Goal: Check status

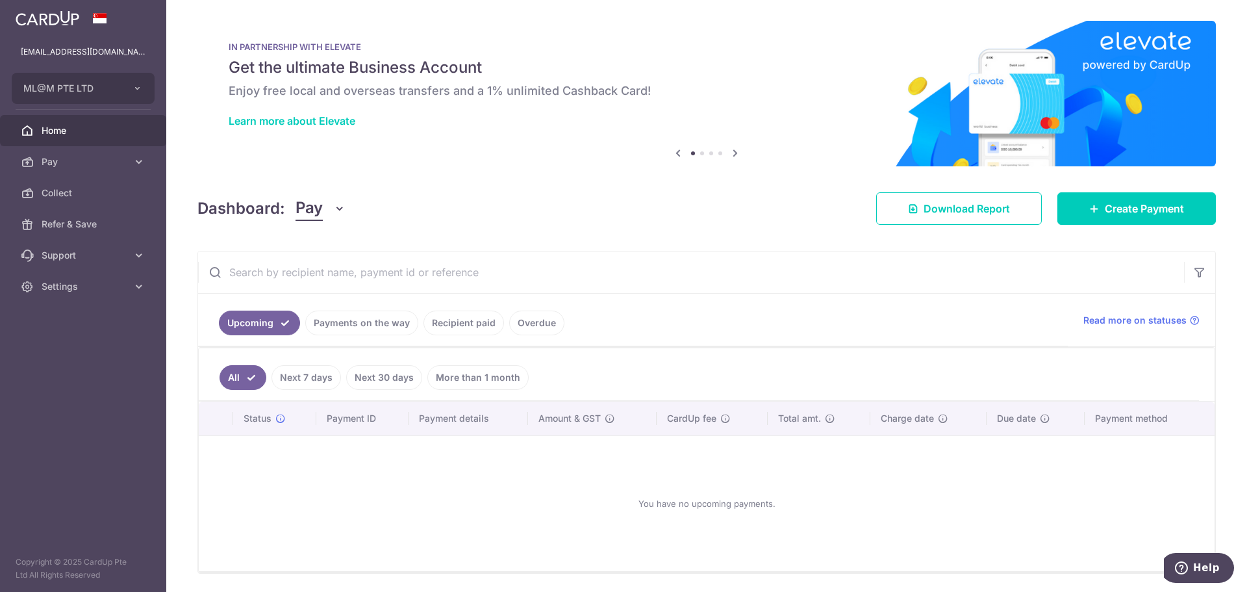
drag, startPoint x: 349, startPoint y: 331, endPoint x: 479, endPoint y: 318, distance: 130.0
click at [349, 331] on link "Payments on the way" at bounding box center [361, 323] width 113 height 25
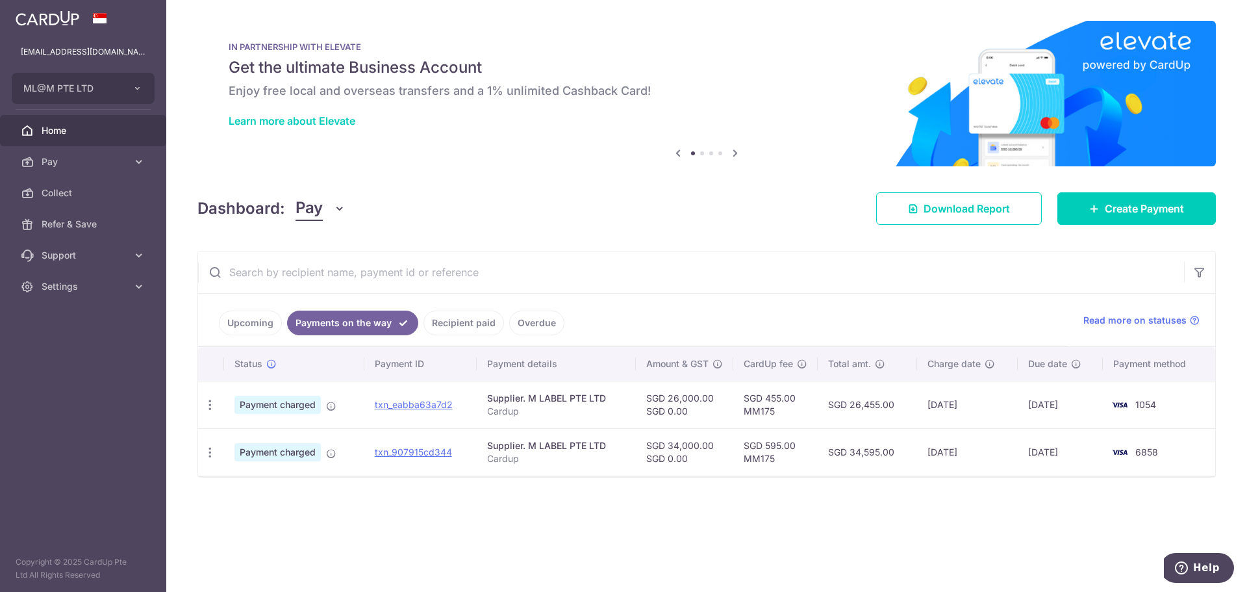
click at [444, 330] on link "Recipient paid" at bounding box center [464, 323] width 81 height 25
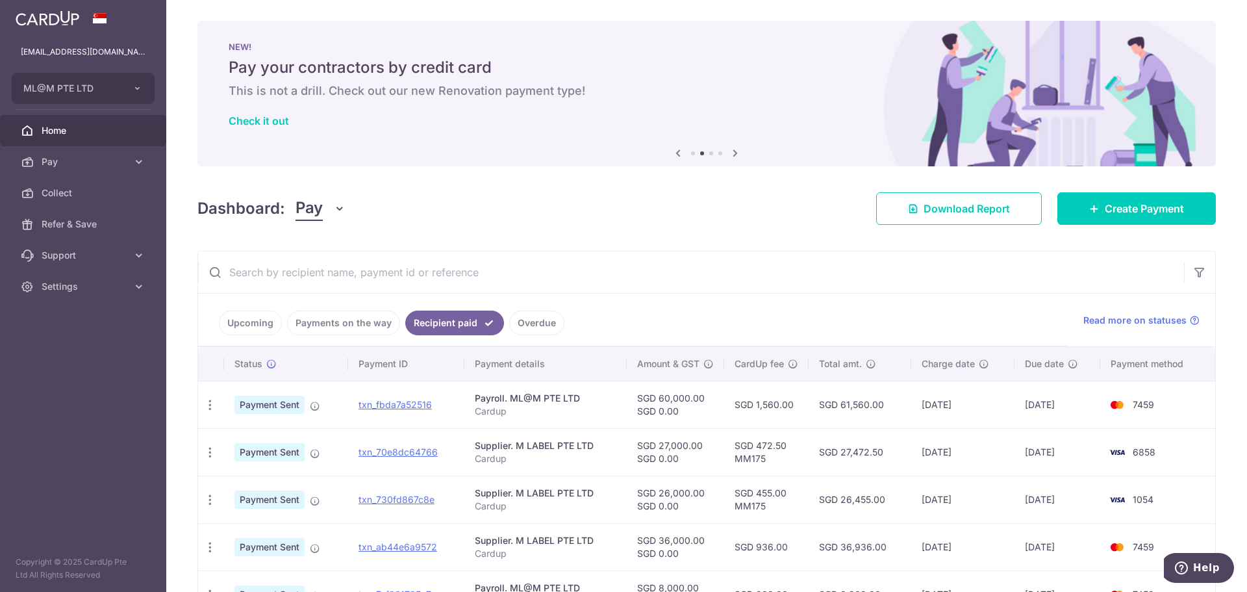
click at [354, 332] on link "Payments on the way" at bounding box center [343, 323] width 113 height 25
